Goal: Find specific page/section: Find specific page/section

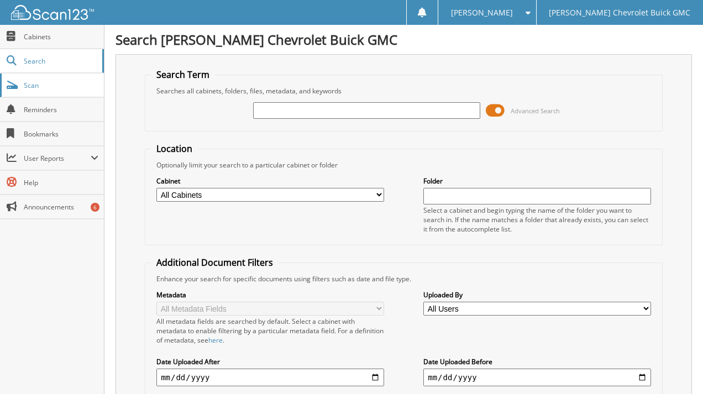
click at [51, 86] on span "Scan" at bounding box center [61, 85] width 75 height 9
type input "lint"
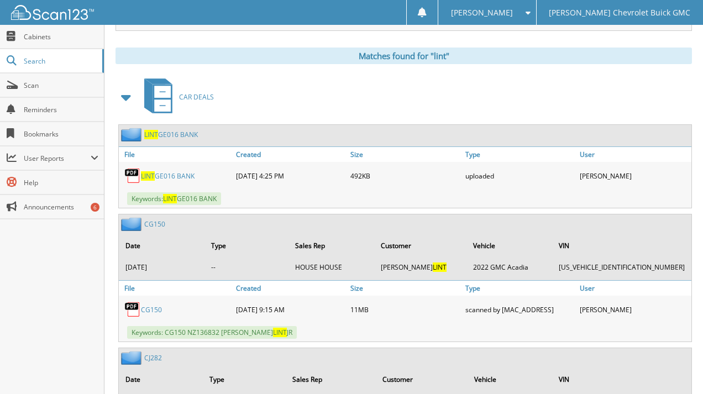
scroll to position [458, 0]
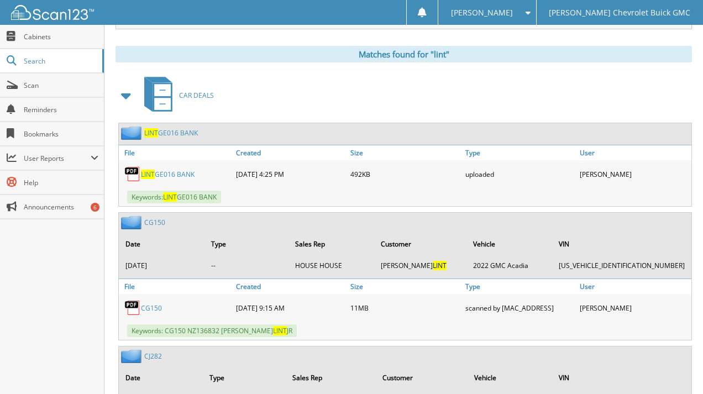
click at [181, 170] on link "LINT GE016 BANK" at bounding box center [168, 174] width 54 height 9
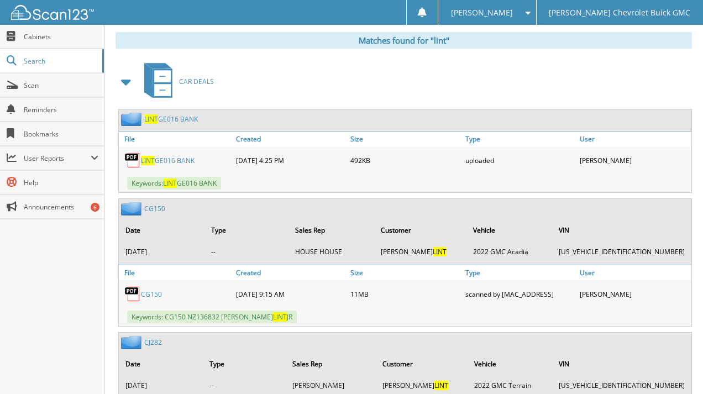
scroll to position [473, 0]
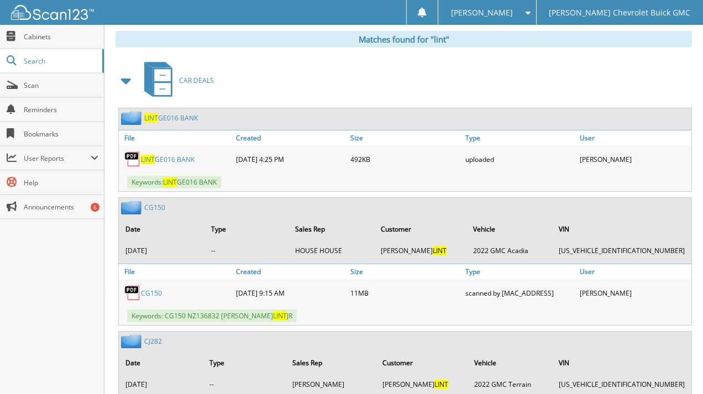
click at [179, 113] on link "LINT GE016 BANK" at bounding box center [171, 117] width 54 height 9
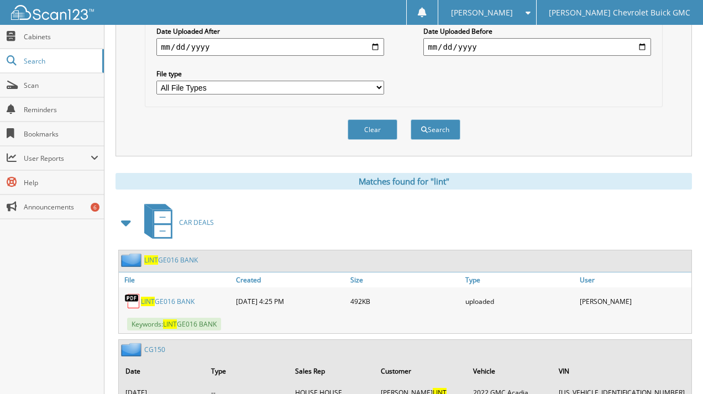
scroll to position [337, 0]
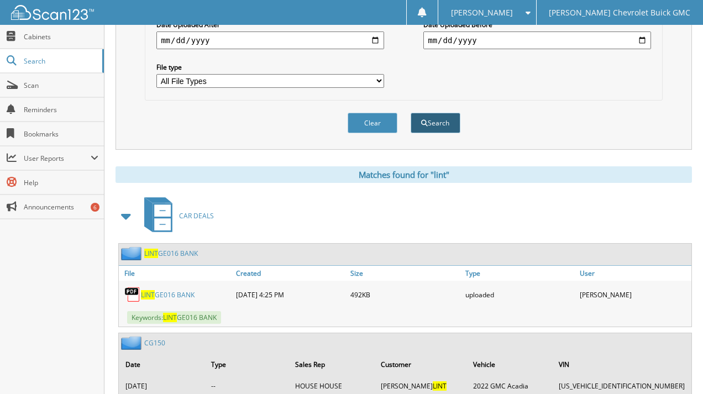
click at [429, 116] on button "Search" at bounding box center [436, 123] width 50 height 20
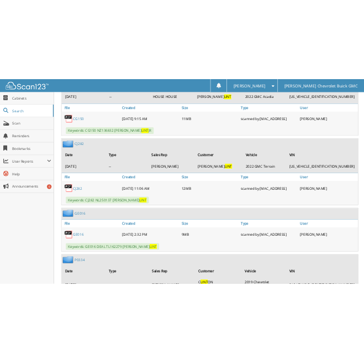
scroll to position [691, 0]
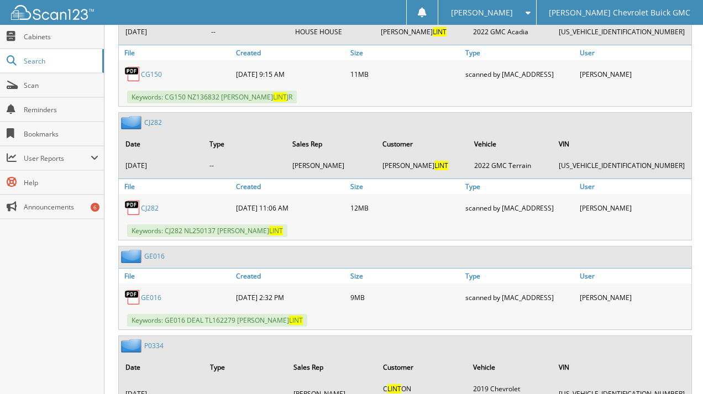
click at [148, 293] on link "GE016" at bounding box center [151, 297] width 20 height 9
